Goal: Task Accomplishment & Management: Use online tool/utility

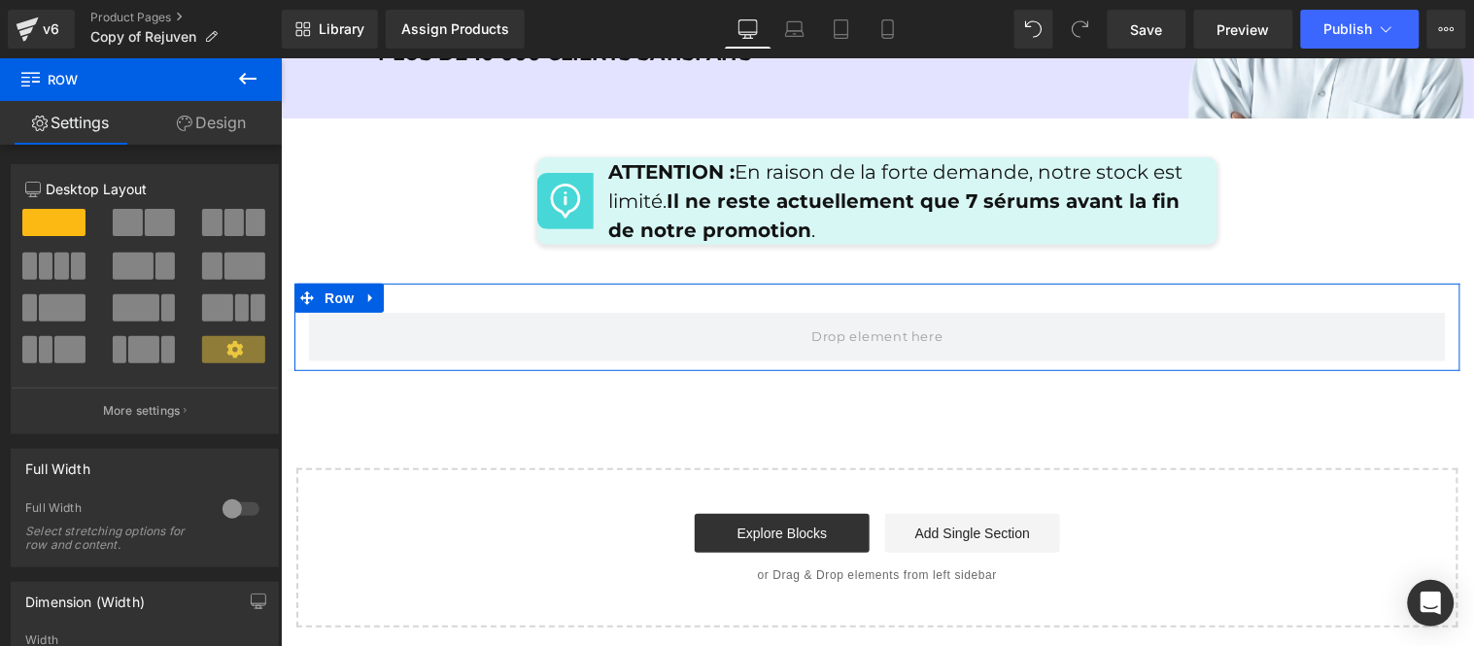
scroll to position [9595, 0]
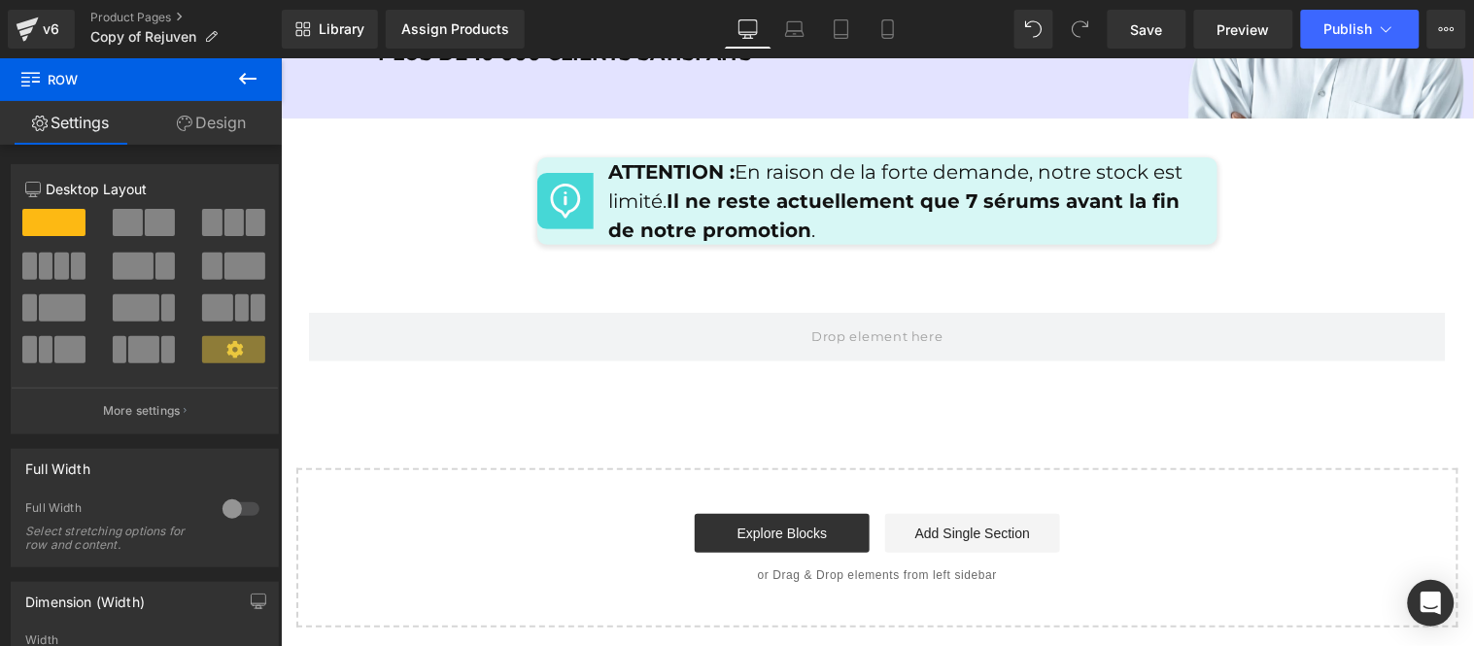
click at [251, 82] on icon at bounding box center [247, 78] width 23 height 23
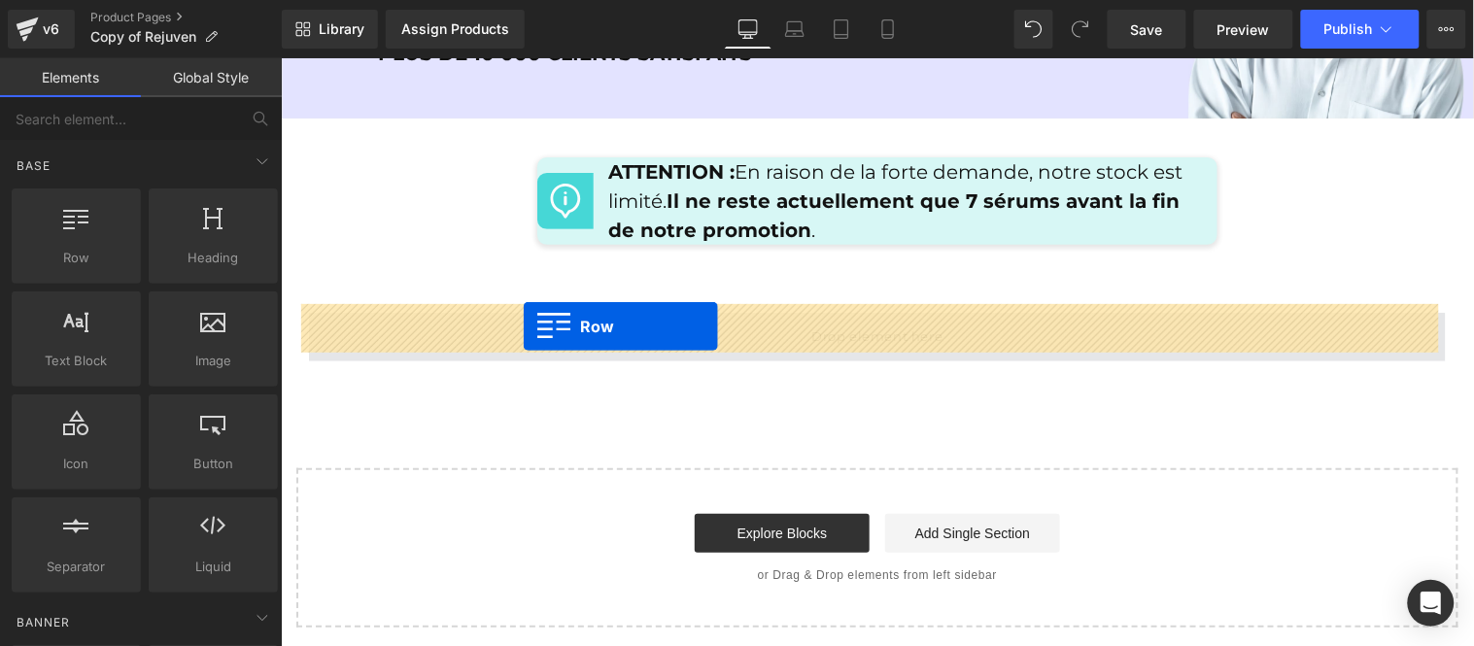
drag, startPoint x: 341, startPoint y: 283, endPoint x: 522, endPoint y: 325, distance: 185.7
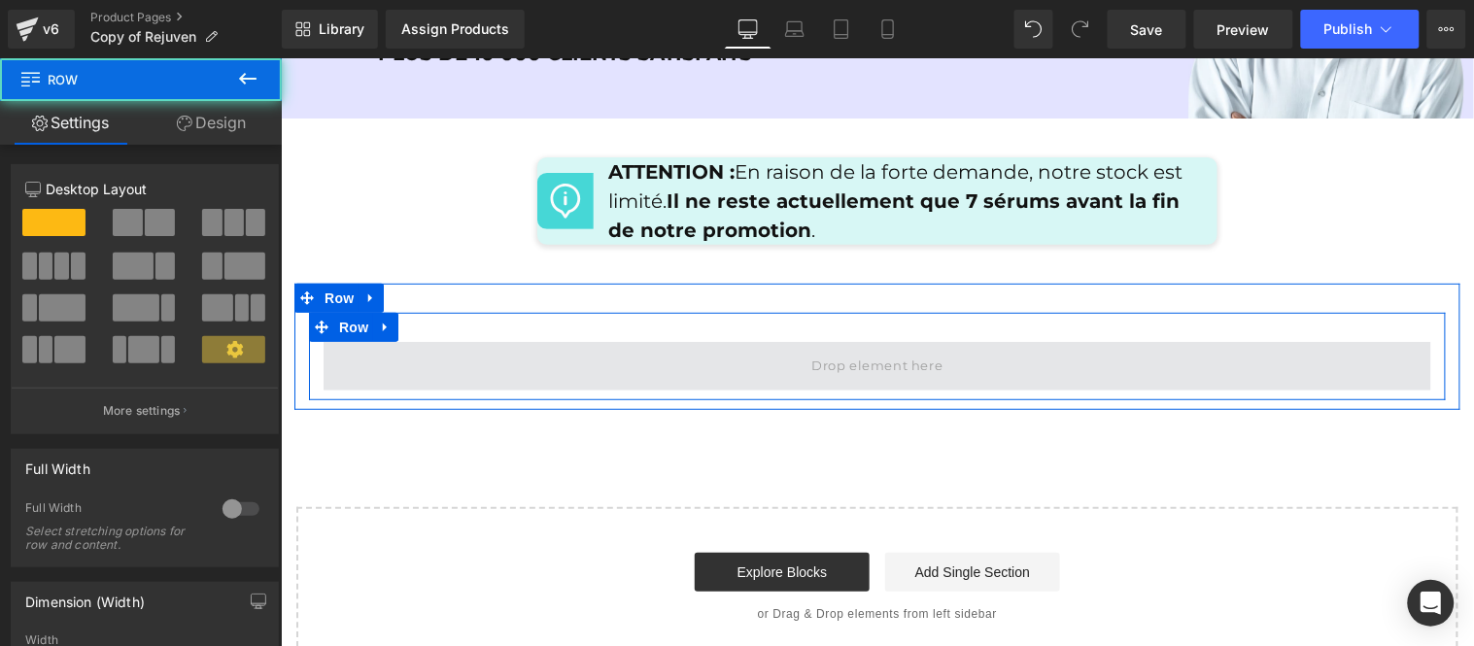
click at [599, 365] on span at bounding box center [877, 365] width 1108 height 49
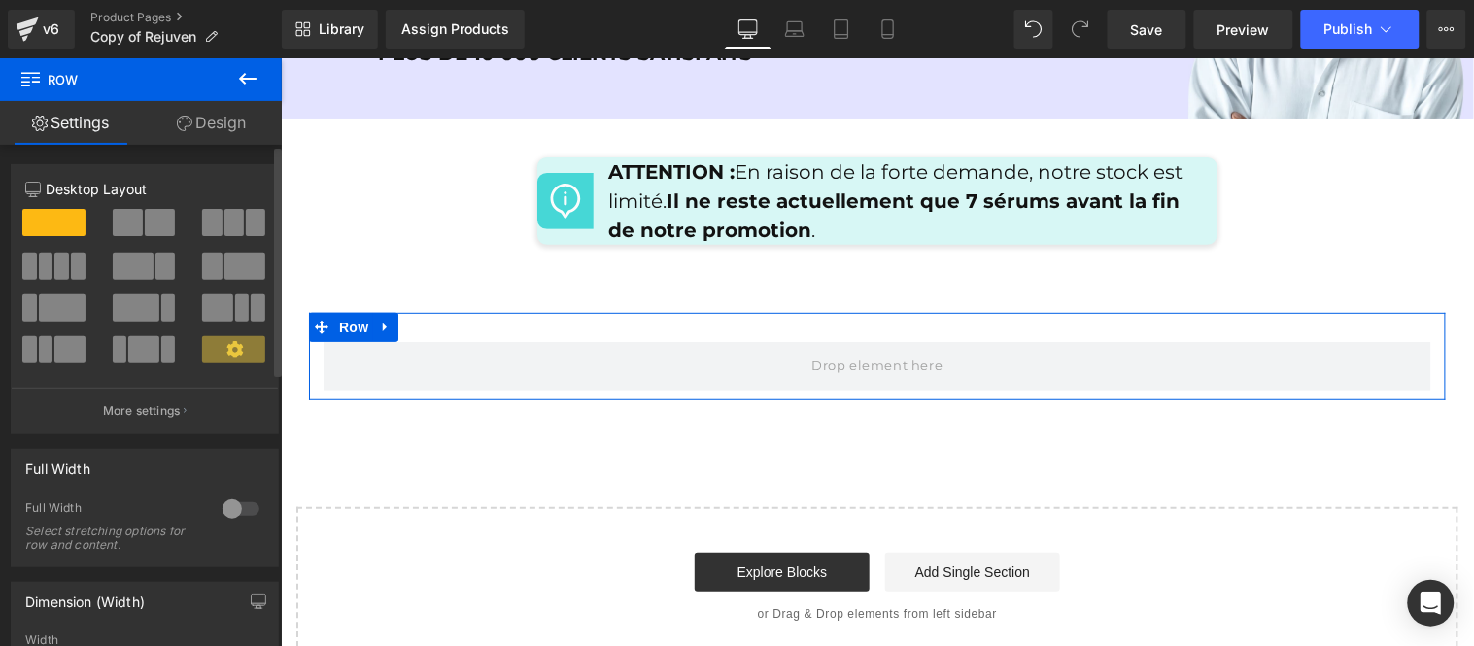
click at [123, 216] on span at bounding box center [128, 222] width 30 height 27
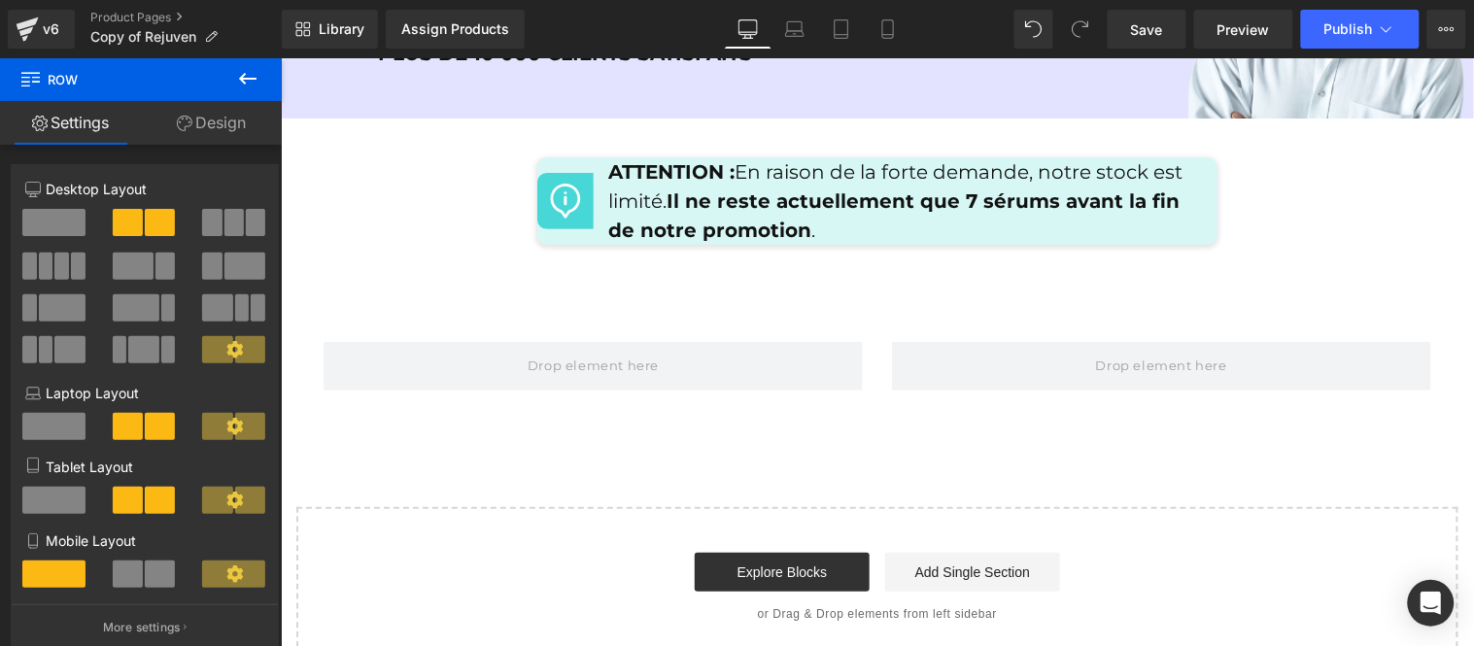
click at [249, 80] on icon at bounding box center [247, 78] width 23 height 23
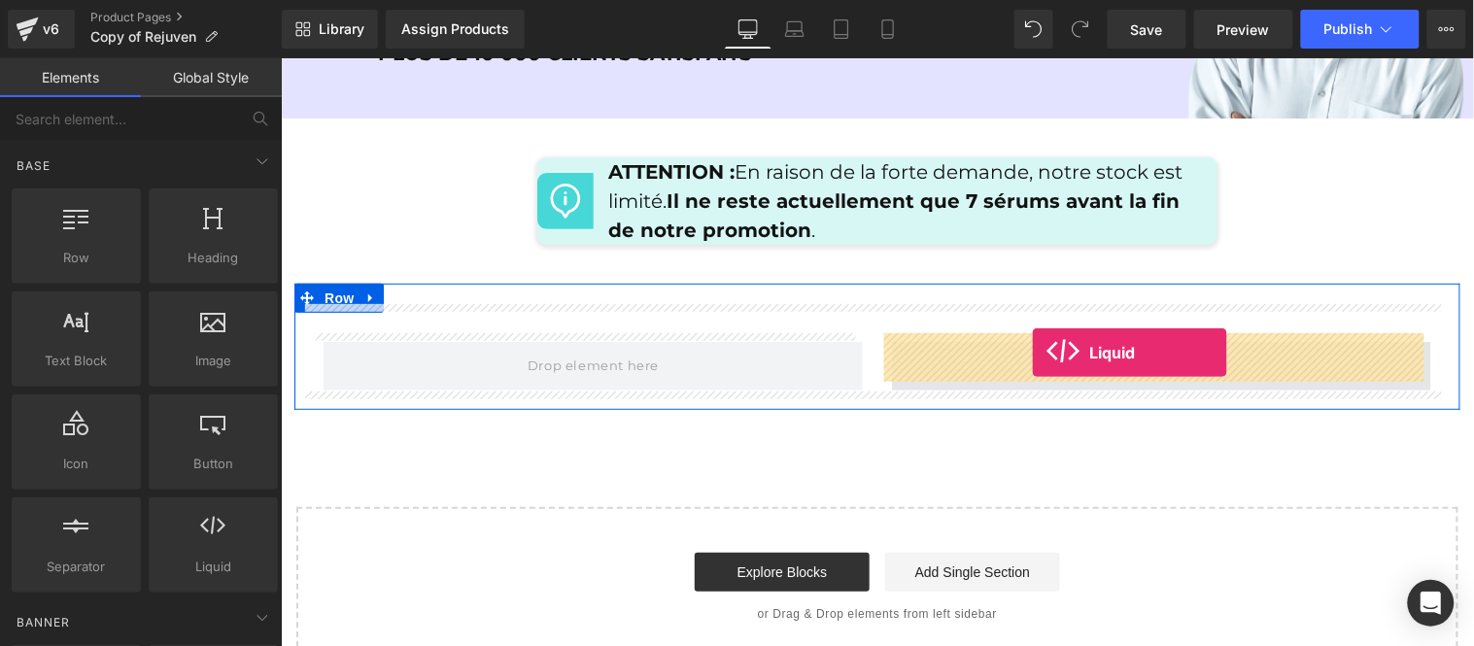
drag, startPoint x: 497, startPoint y: 621, endPoint x: 1031, endPoint y: 352, distance: 597.4
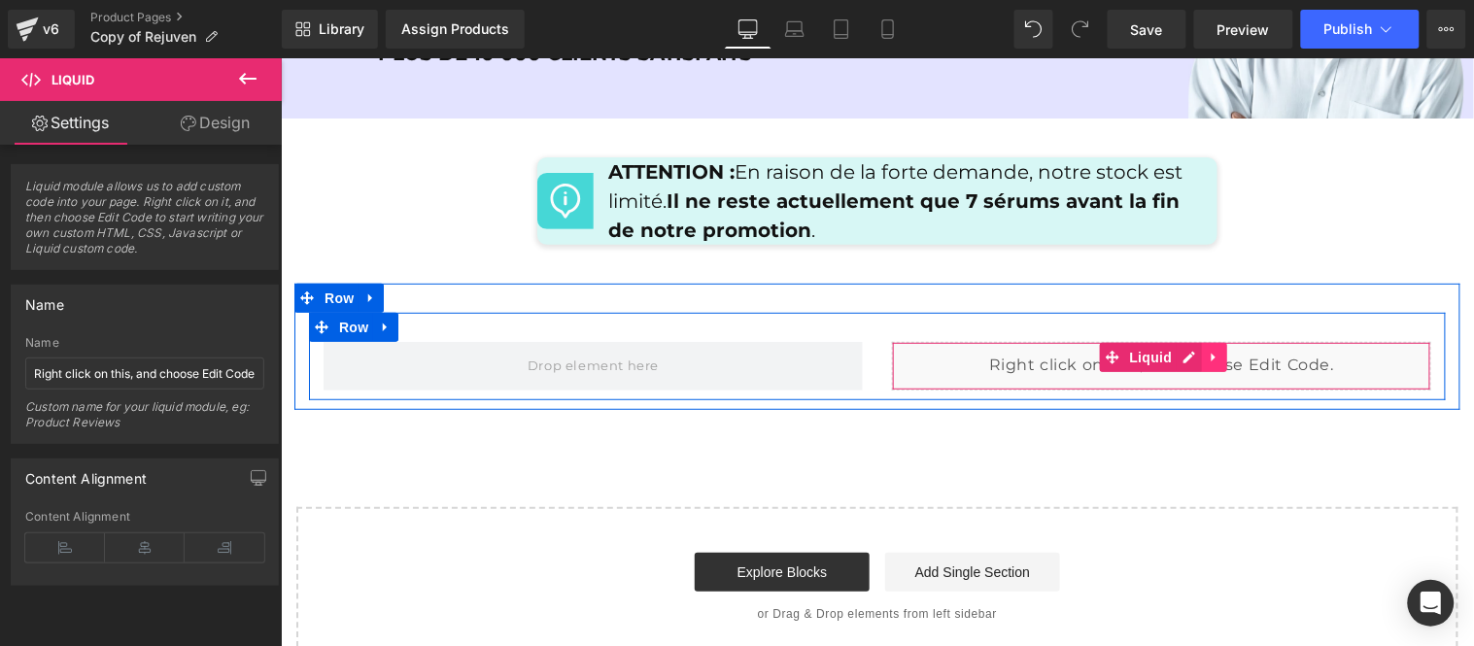
click at [1202, 347] on link at bounding box center [1214, 356] width 25 height 29
click at [1224, 350] on icon at bounding box center [1227, 357] width 14 height 14
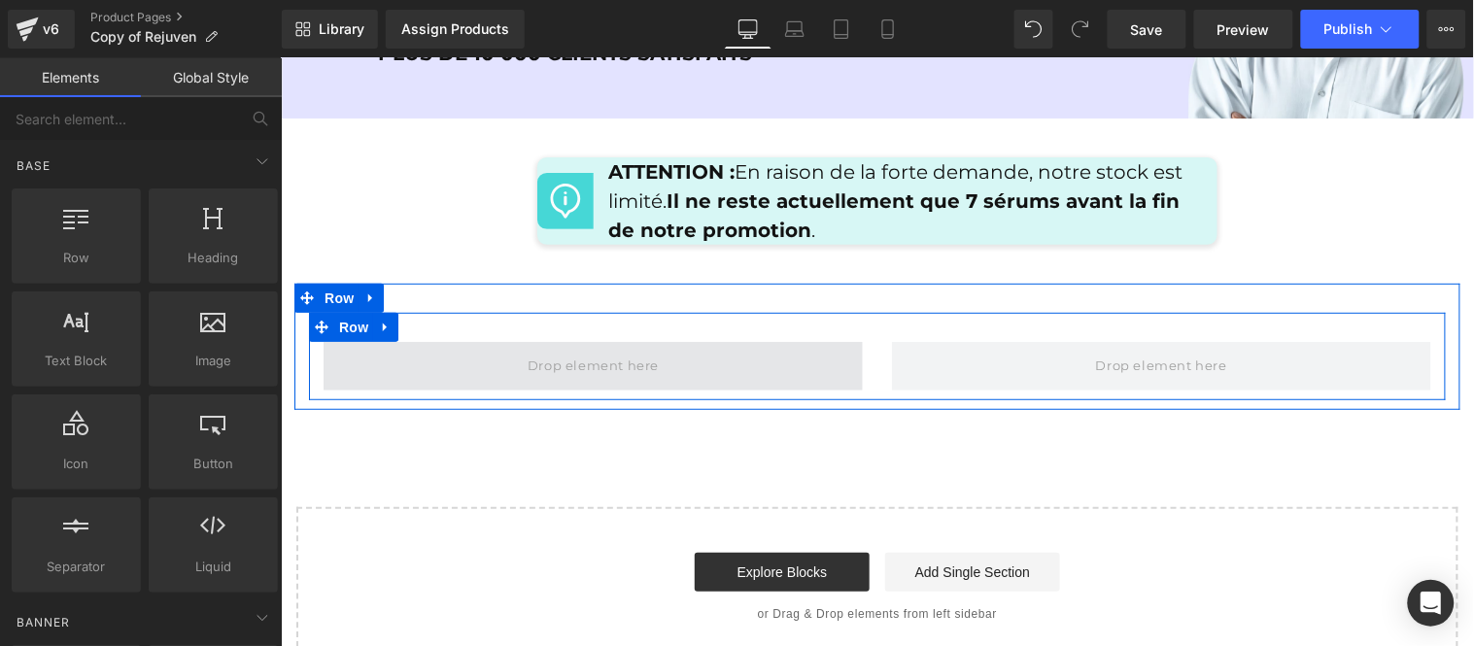
click at [710, 363] on span at bounding box center [592, 365] width 539 height 49
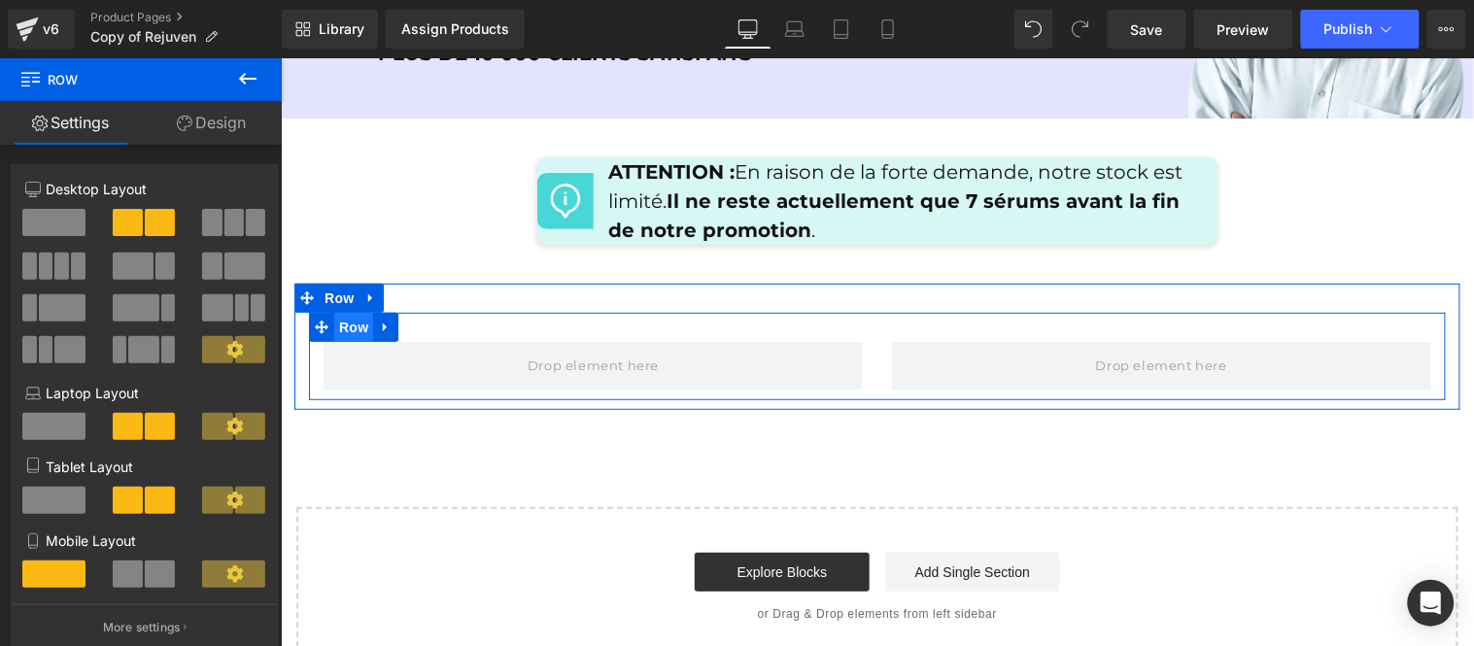
click at [334, 312] on span "Row" at bounding box center [352, 326] width 39 height 29
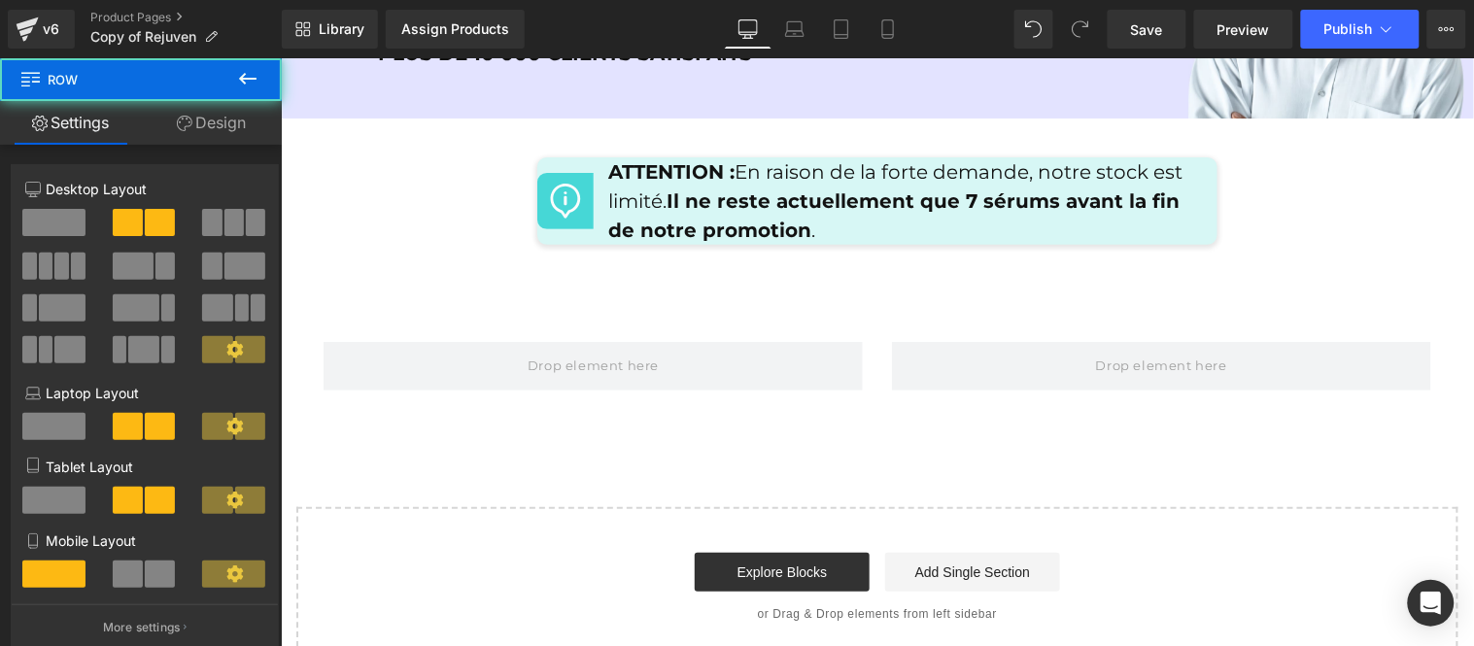
click at [256, 80] on icon at bounding box center [247, 78] width 23 height 23
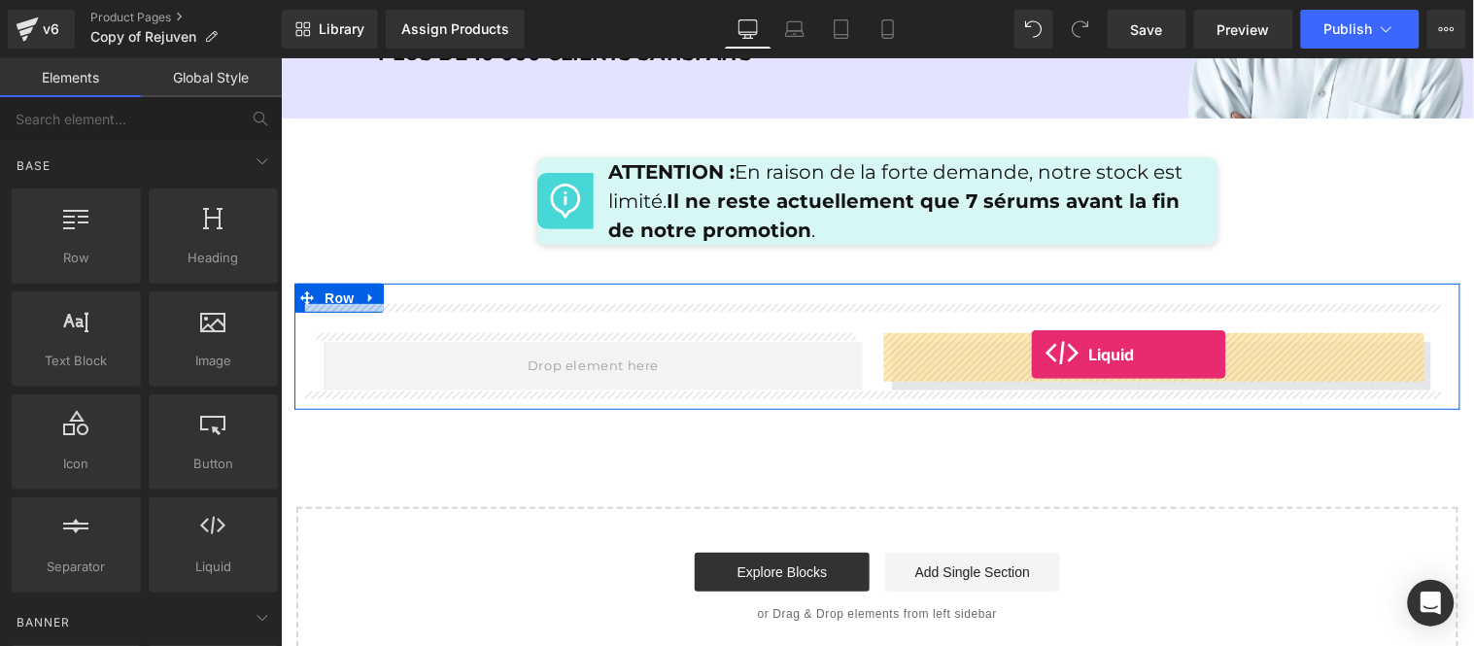
drag, startPoint x: 528, startPoint y: 616, endPoint x: 1030, endPoint y: 354, distance: 566.6
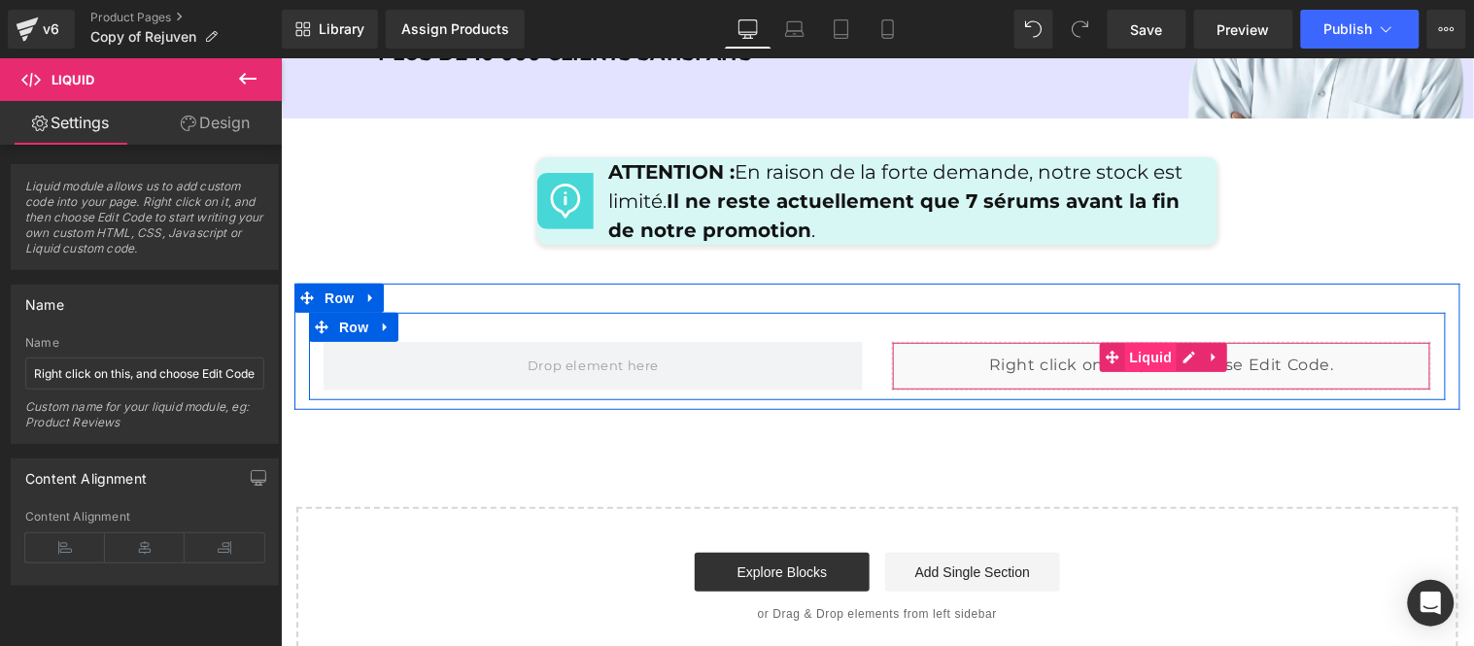
click at [1166, 344] on span "Liquid" at bounding box center [1150, 356] width 52 height 29
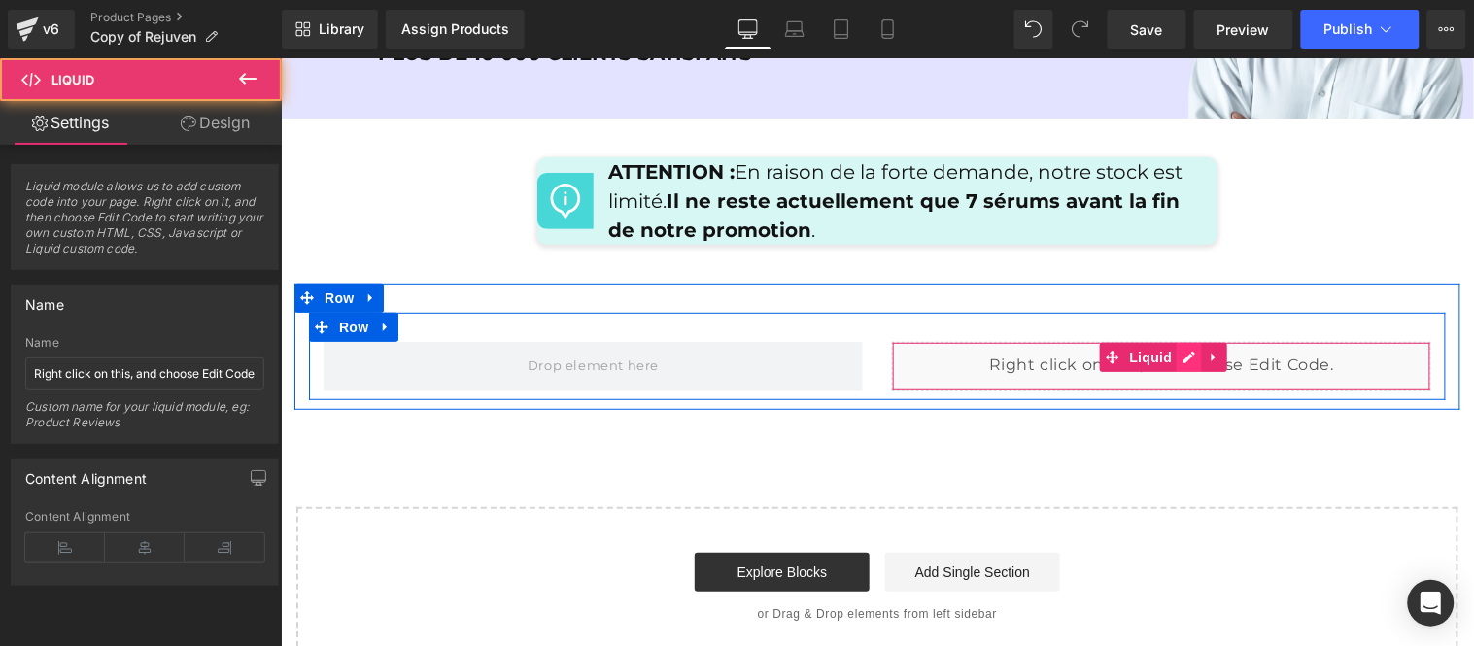
click at [1176, 346] on div "Liquid" at bounding box center [1160, 365] width 539 height 49
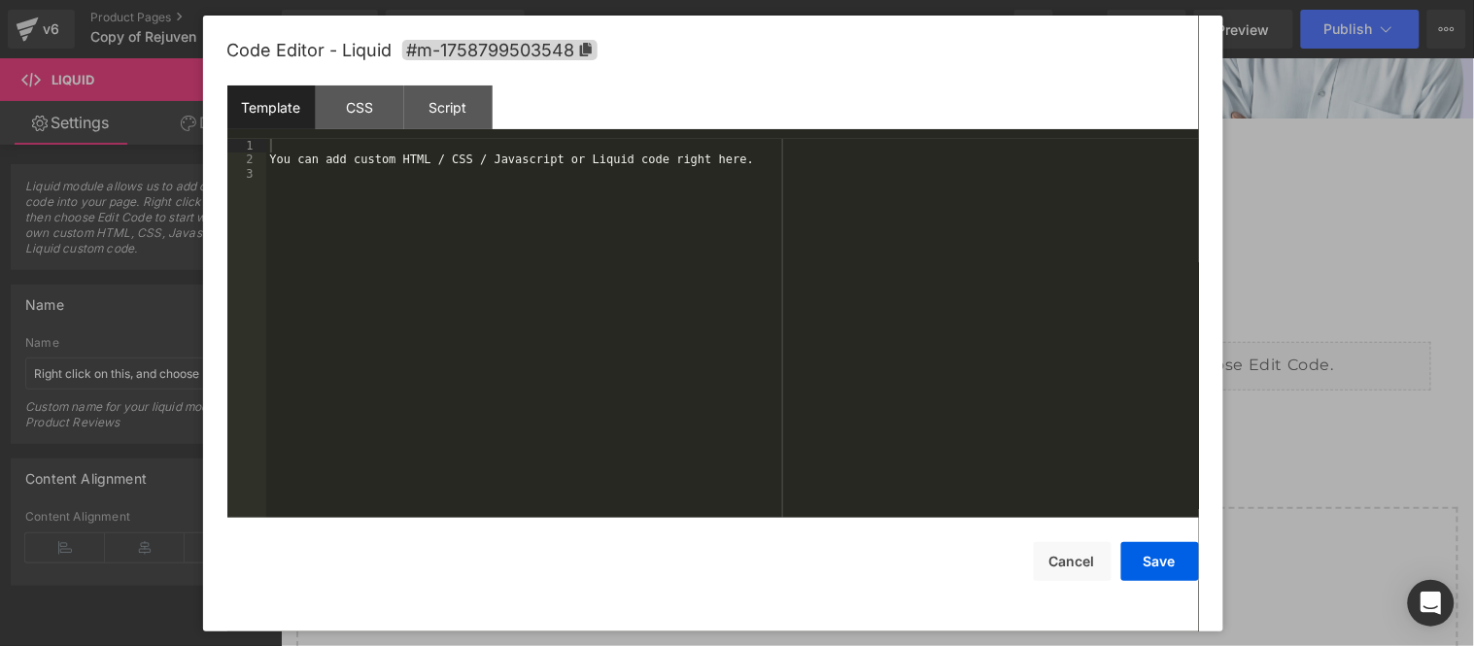
click at [486, 225] on div "You can add custom HTML / CSS / Javascript or Liquid code right here." at bounding box center [732, 342] width 933 height 407
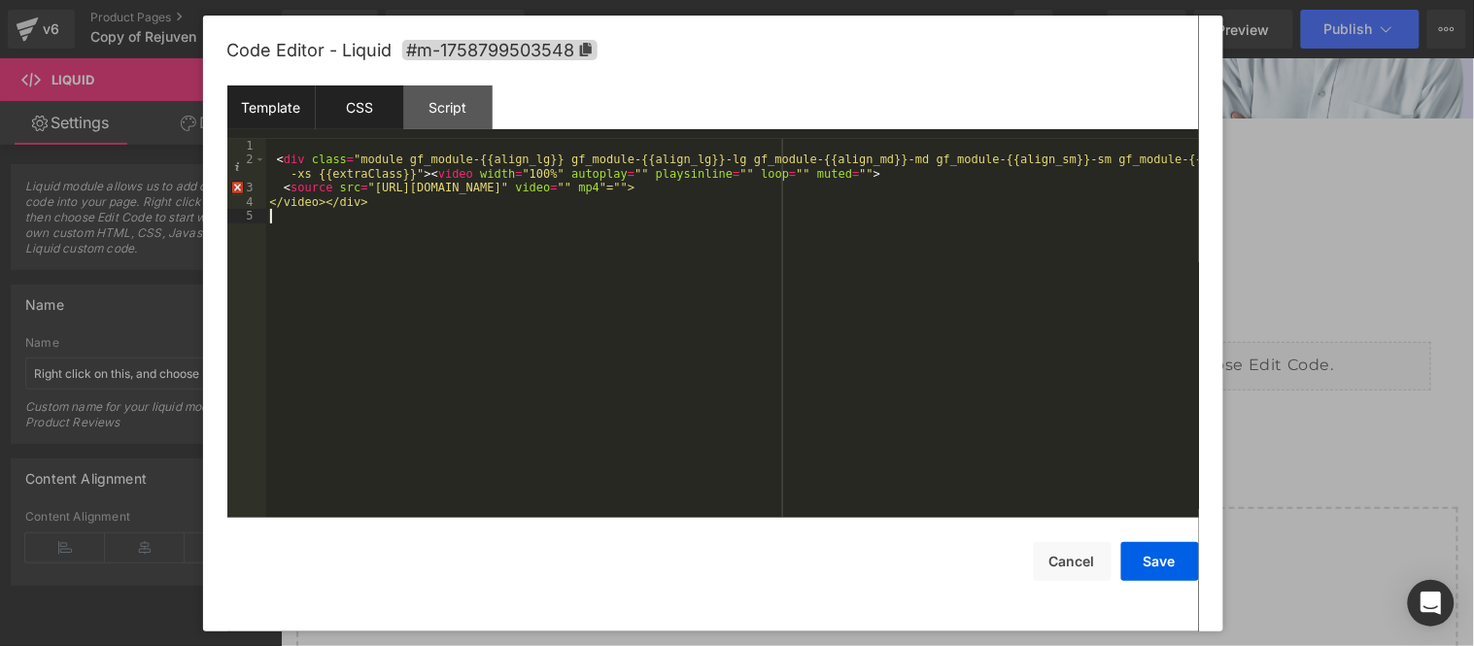
click at [381, 111] on div "CSS" at bounding box center [360, 107] width 88 height 44
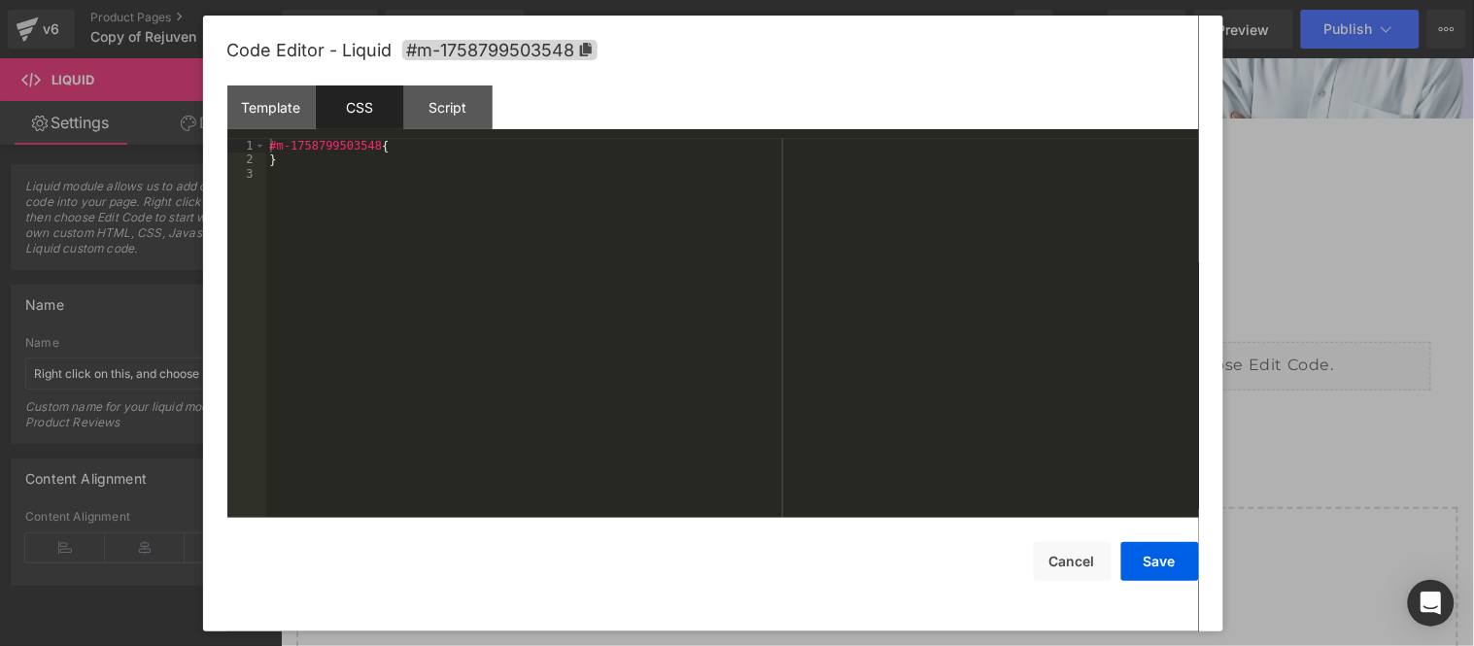
click at [558, 286] on div "#m-1758799503548 { }" at bounding box center [732, 342] width 933 height 407
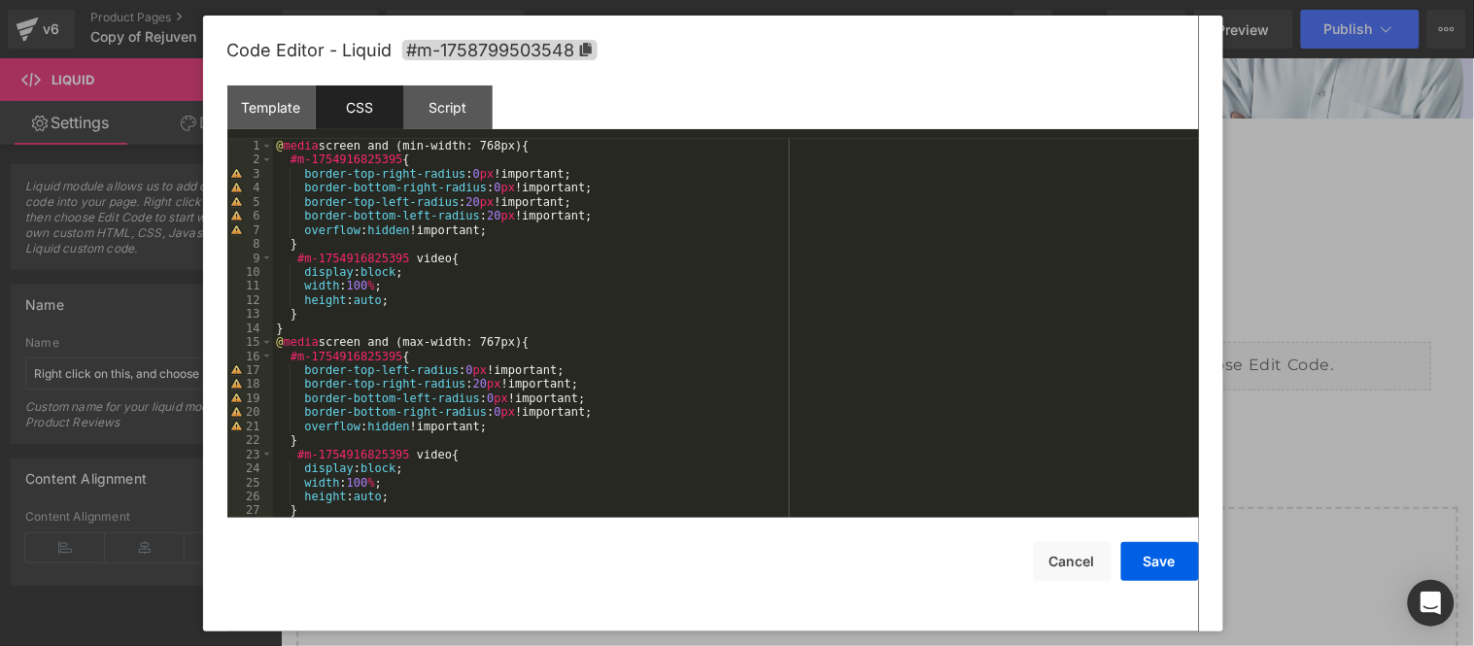
scroll to position [0, 0]
click at [269, 103] on div "Template" at bounding box center [271, 107] width 88 height 44
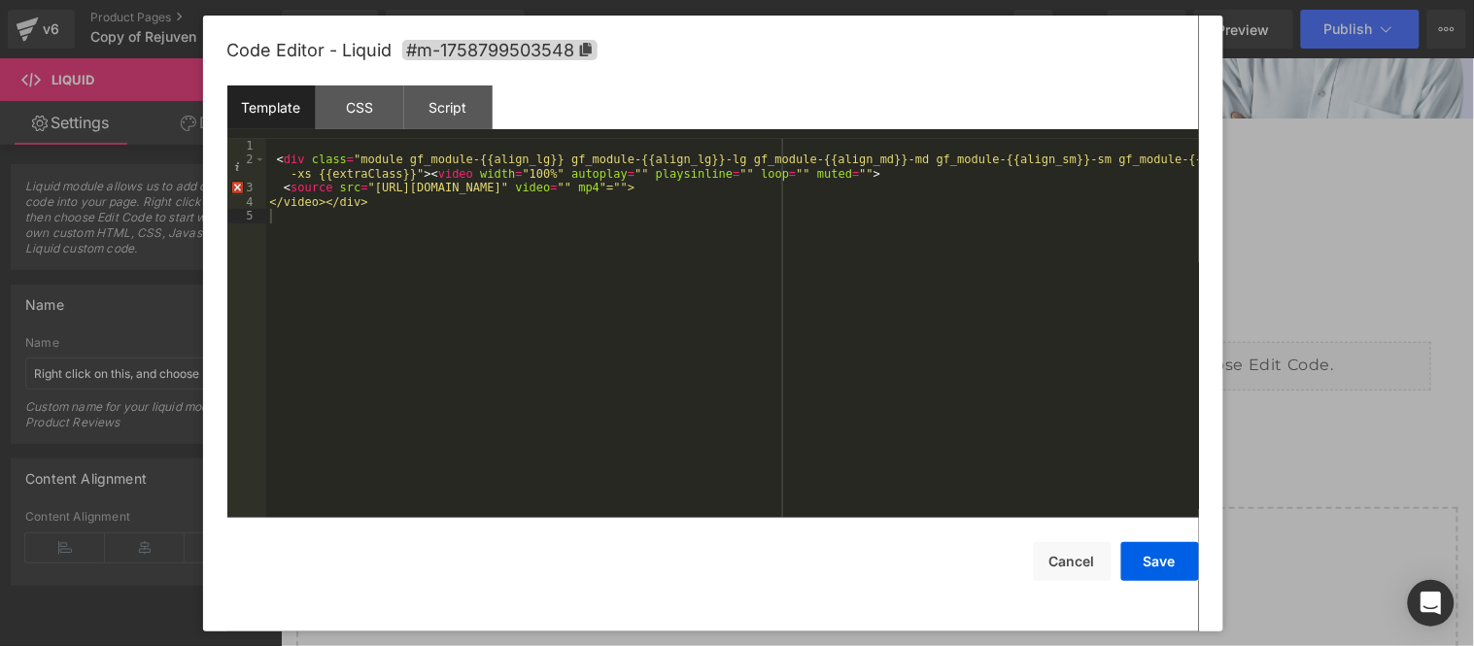
click at [366, 190] on div "< div class = "module gf_module-{{align_lg}} gf_module-{{align_lg}}-lg gf_modul…" at bounding box center [732, 342] width 933 height 407
click at [832, 188] on div "< div class = "module gf_module-{{align_lg}} gf_module-{{align_lg}}-lg gf_modul…" at bounding box center [732, 342] width 933 height 407
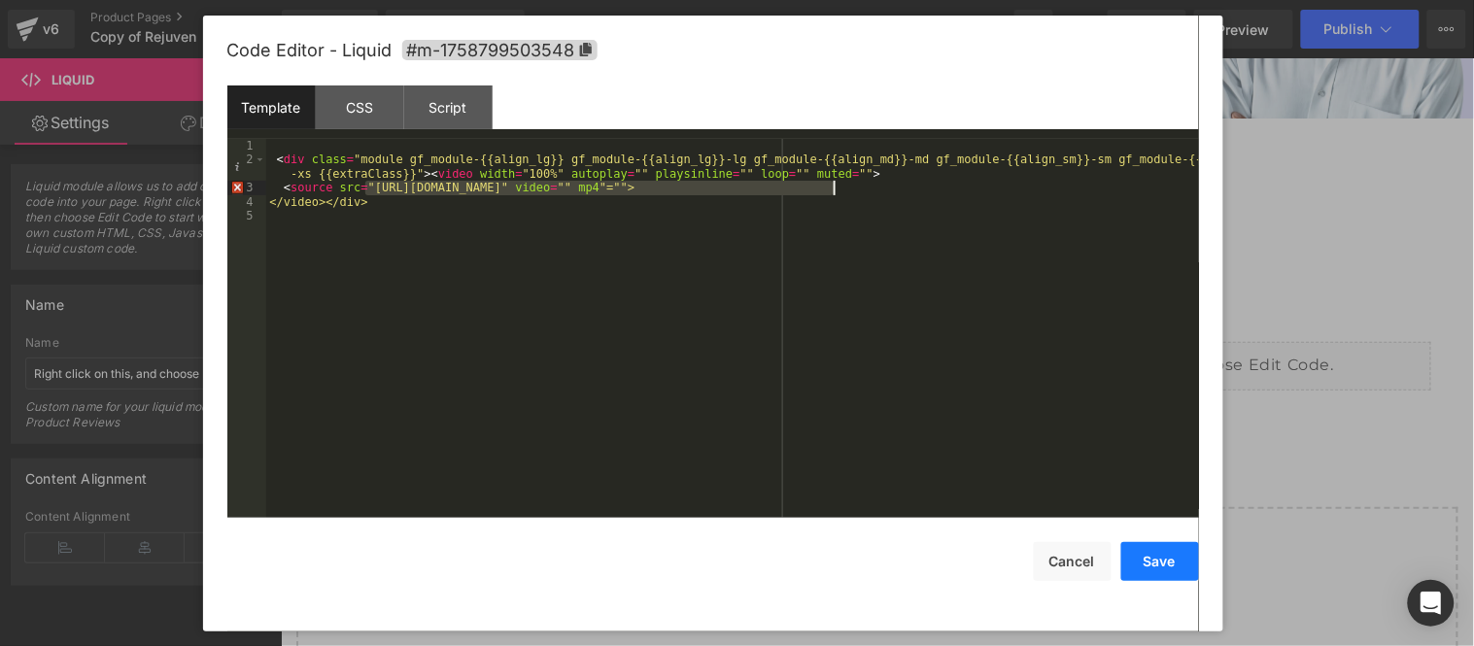
click at [1167, 560] on button "Save" at bounding box center [1160, 561] width 78 height 39
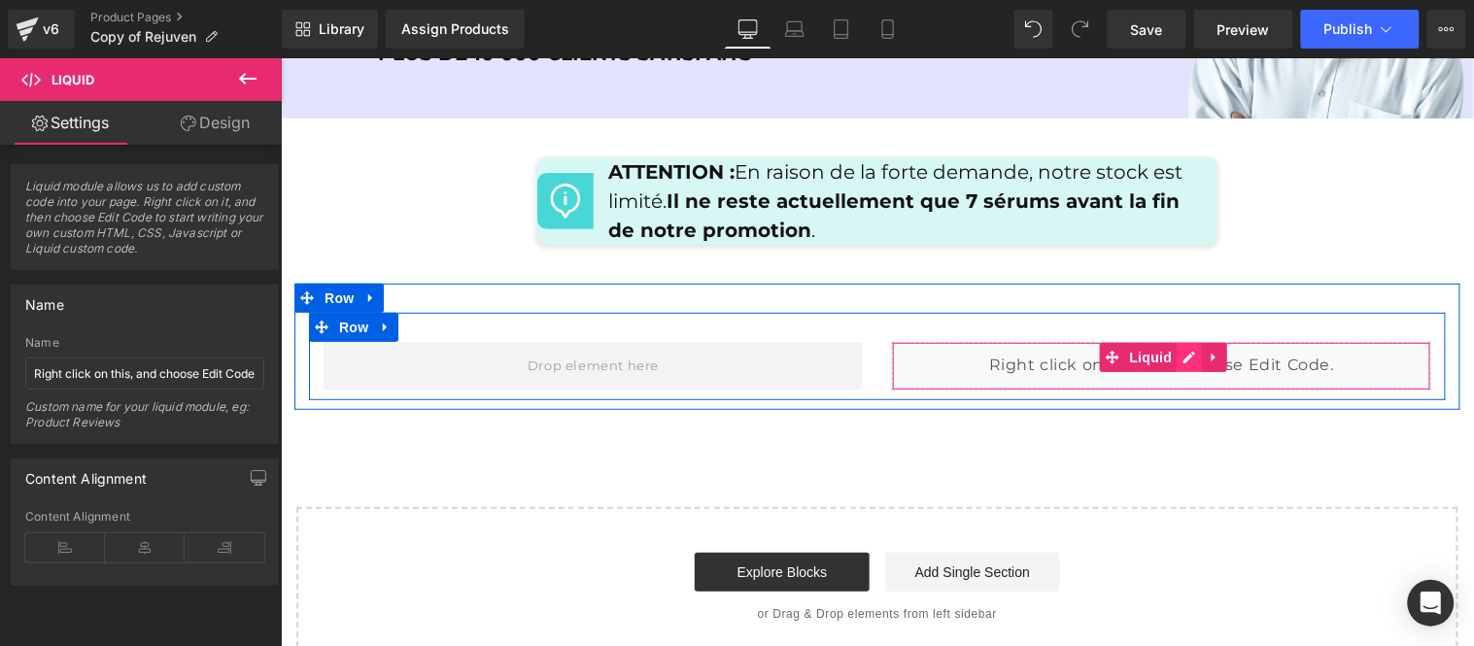
click at [1182, 347] on div "Liquid" at bounding box center [1160, 365] width 539 height 49
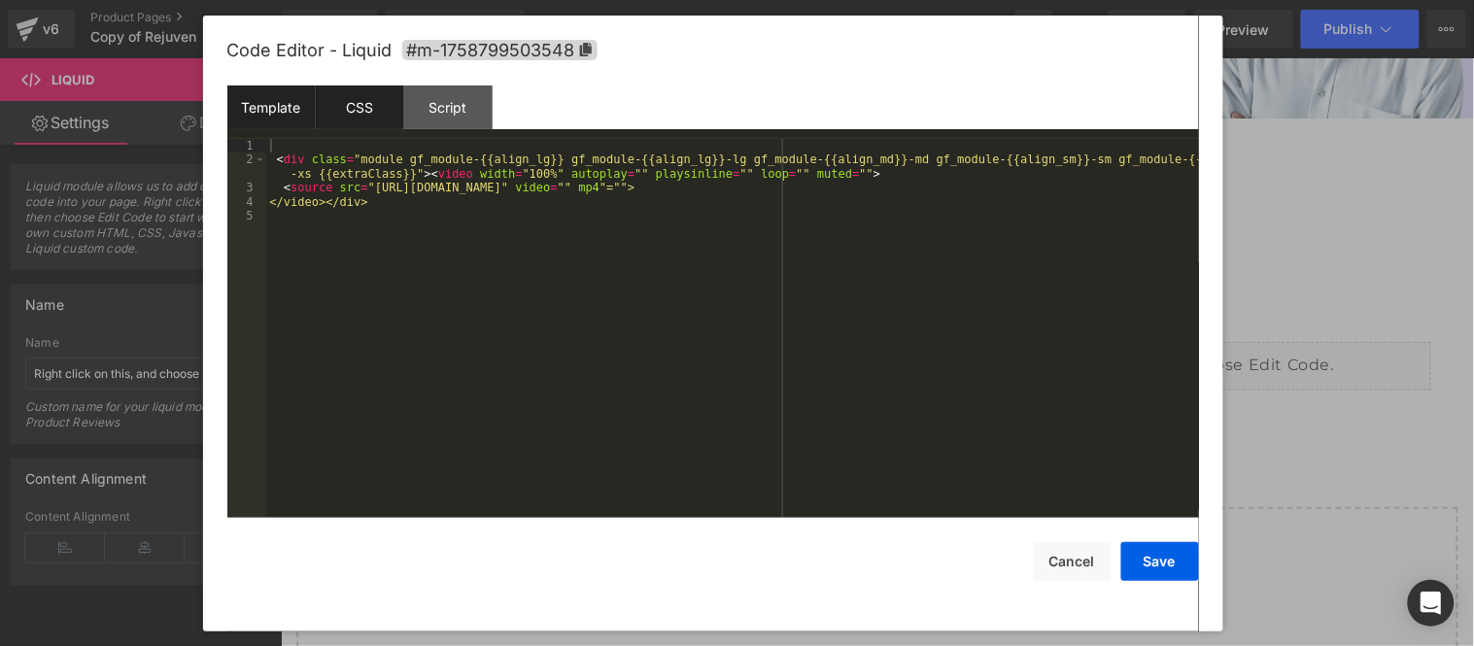
click at [356, 107] on div "CSS" at bounding box center [360, 107] width 88 height 44
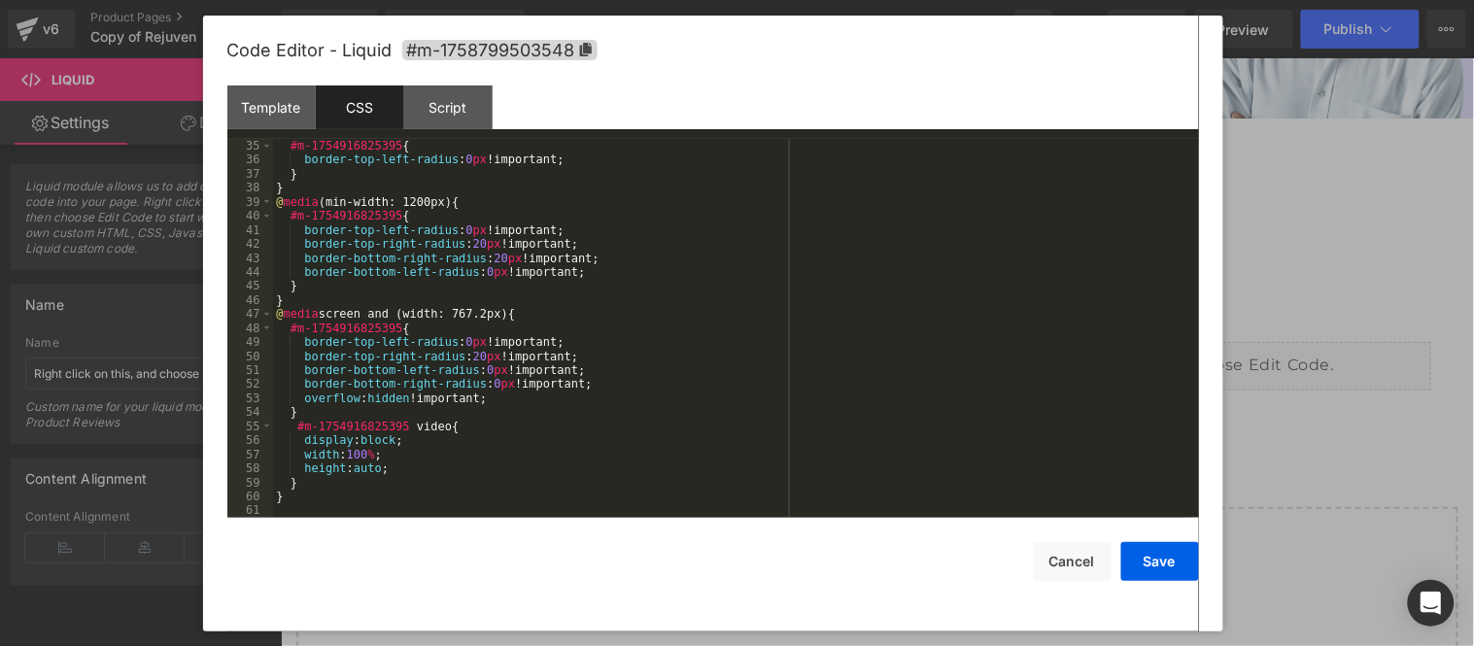
scroll to position [477, 0]
click at [1157, 564] on button "Save" at bounding box center [1160, 561] width 78 height 39
